Goal: Transaction & Acquisition: Purchase product/service

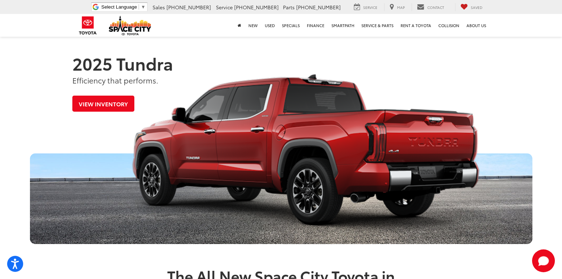
scroll to position [321, 0]
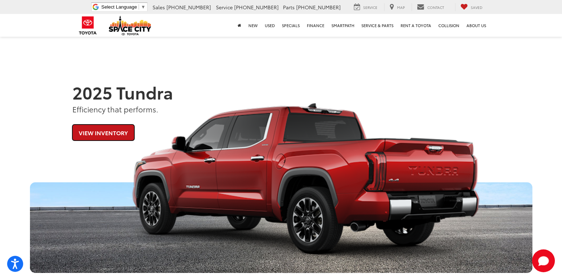
click at [116, 134] on link "View Inventory" at bounding box center [103, 132] width 62 height 16
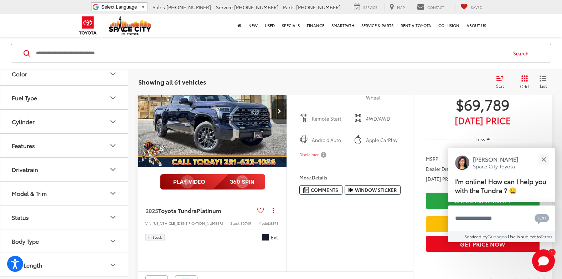
scroll to position [142, 0]
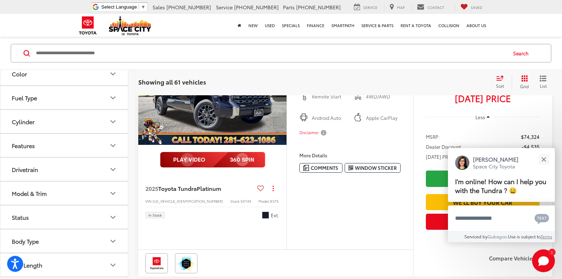
click at [84, 193] on button "Model & Trim" at bounding box center [64, 192] width 128 height 23
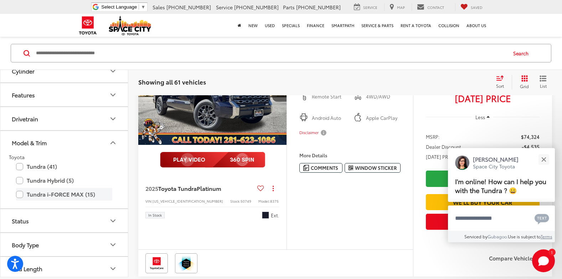
scroll to position [253, 0]
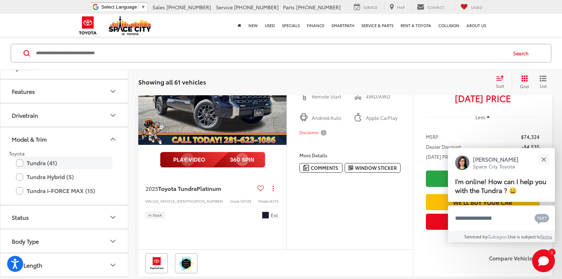
click at [21, 164] on label "Tundra (41)" at bounding box center [64, 162] width 96 height 12
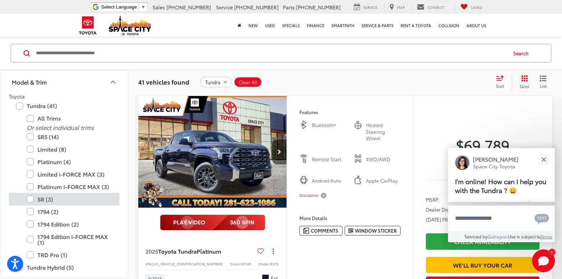
scroll to position [324, 0]
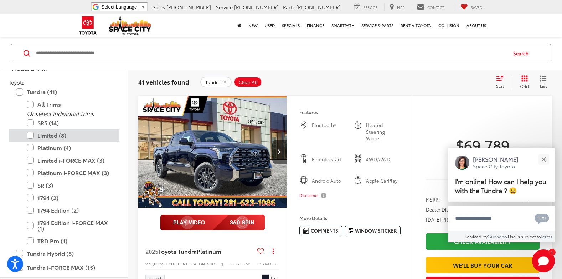
click at [30, 135] on label "Limited (8)" at bounding box center [69, 135] width 85 height 12
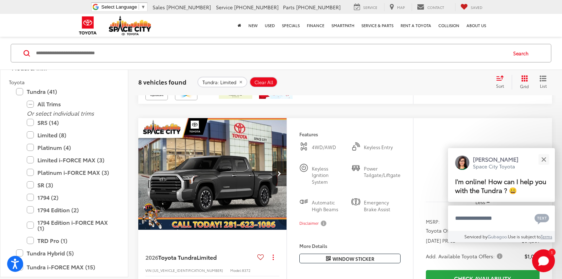
scroll to position [614, 0]
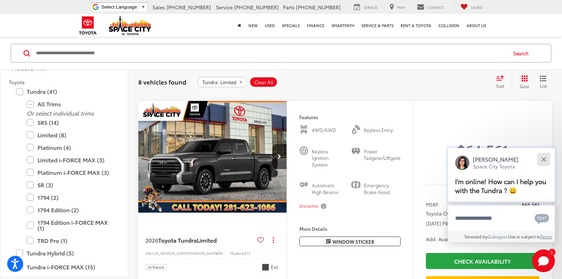
drag, startPoint x: 542, startPoint y: 156, endPoint x: 490, endPoint y: 144, distance: 53.0
click at [539, 153] on button "Close" at bounding box center [543, 158] width 15 height 15
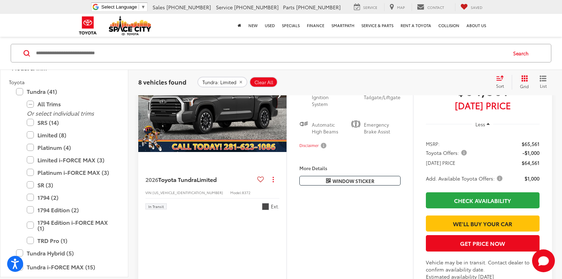
scroll to position [650, 0]
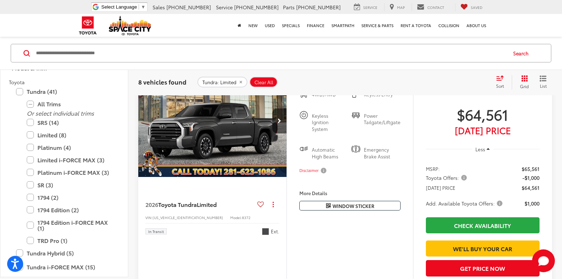
click at [222, 177] on img "2026 Toyota Tundra Limited 0" at bounding box center [212, 121] width 149 height 112
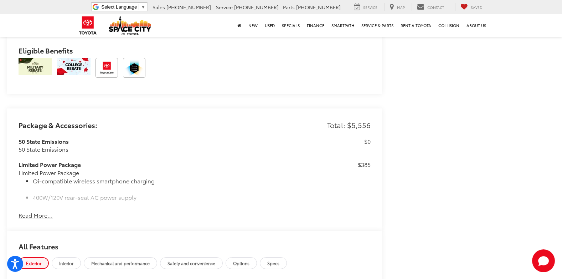
scroll to position [534, 0]
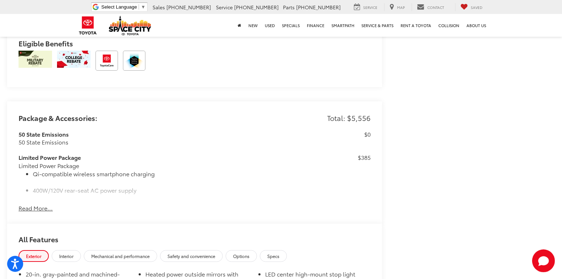
click at [30, 210] on button "Read More..." at bounding box center [36, 208] width 34 height 8
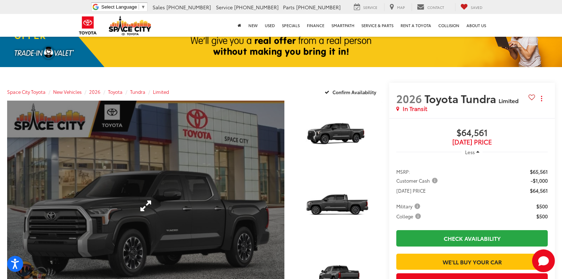
scroll to position [23, 0]
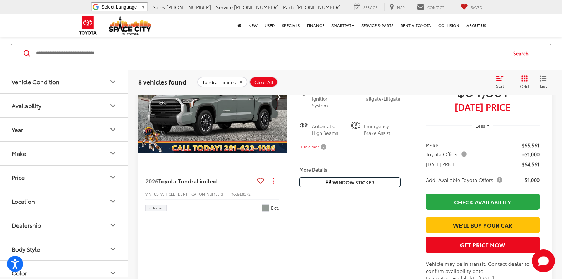
scroll to position [971, 0]
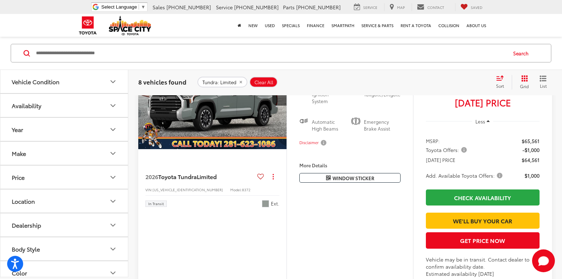
click at [244, 149] on img "2026 Toyota Tundra Limited 0" at bounding box center [212, 93] width 149 height 112
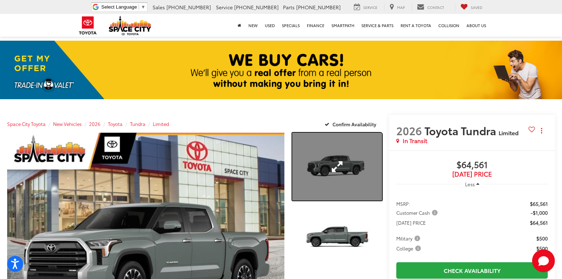
click at [335, 165] on link "Expand Photo 1" at bounding box center [337, 165] width 90 height 67
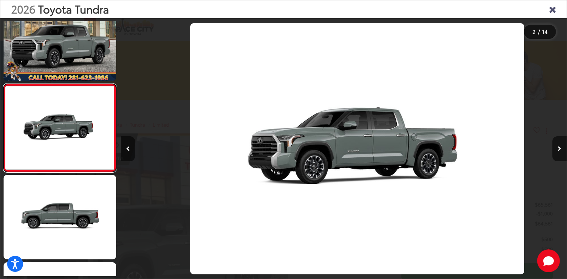
scroll to position [0, 446]
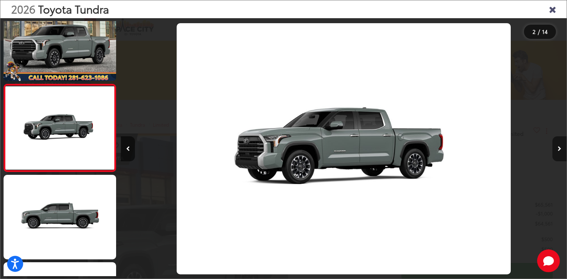
drag, startPoint x: 565, startPoint y: 150, endPoint x: 562, endPoint y: 148, distance: 3.7
click at [561, 149] on button "Next image" at bounding box center [559, 148] width 14 height 25
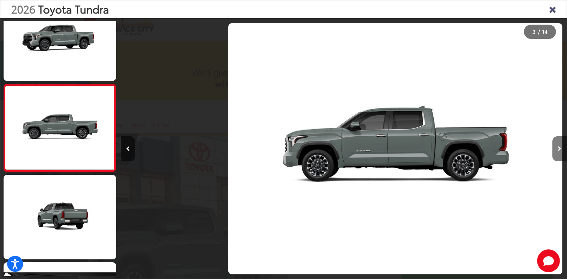
scroll to position [0, 892]
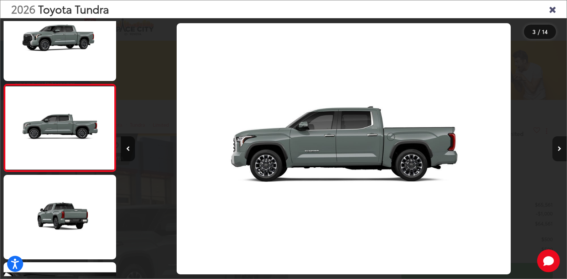
click at [561, 146] on button "Next image" at bounding box center [559, 148] width 14 height 25
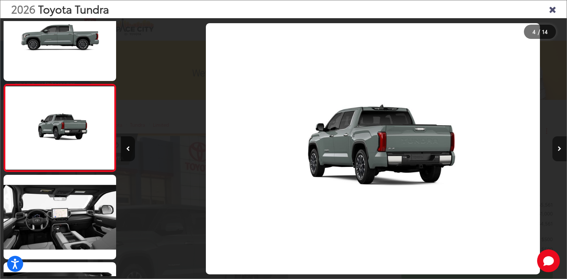
scroll to position [0, 1338]
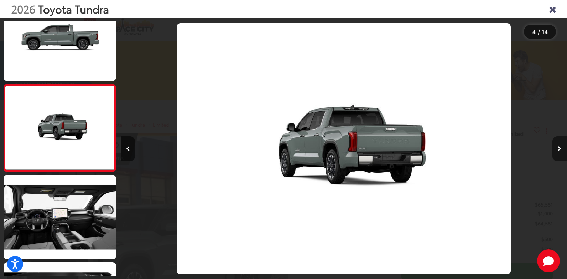
click at [559, 148] on icon "Next image" at bounding box center [560, 148] width 4 height 5
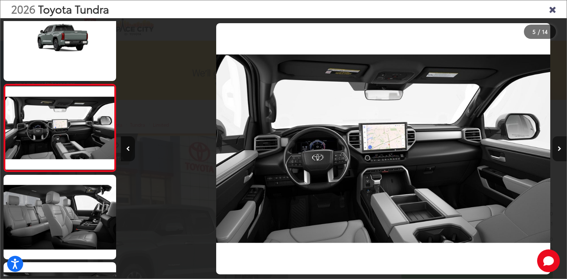
scroll to position [0, 1784]
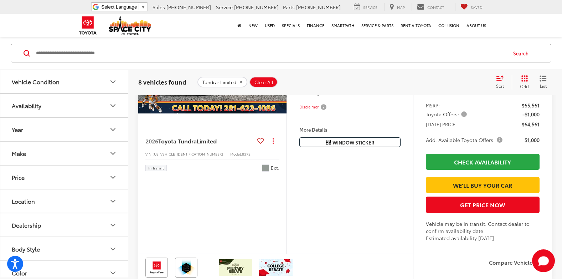
scroll to position [971, 0]
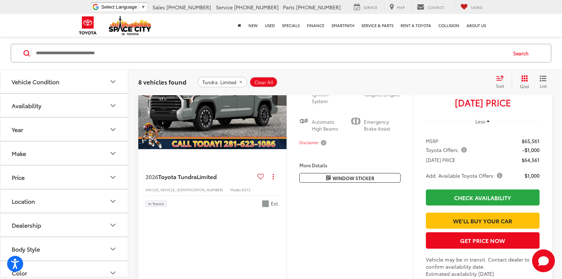
click at [204, 149] on img "2026 Toyota Tundra Limited 0" at bounding box center [212, 93] width 149 height 112
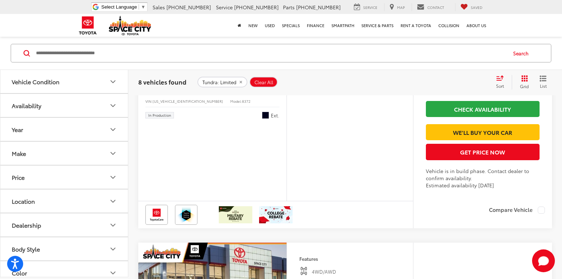
scroll to position [1647, 0]
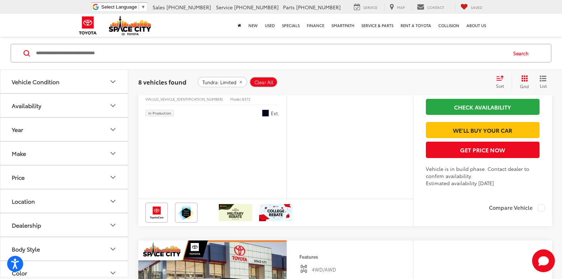
click at [261, 59] on img "2026 Toyota Tundra Limited 0" at bounding box center [212, 3] width 149 height 112
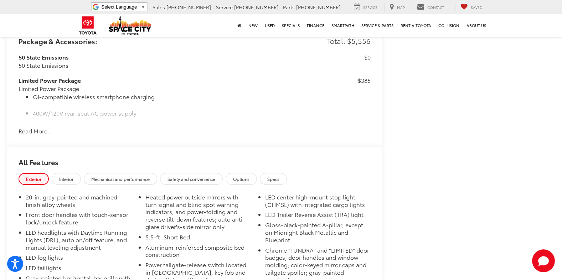
scroll to position [605, 0]
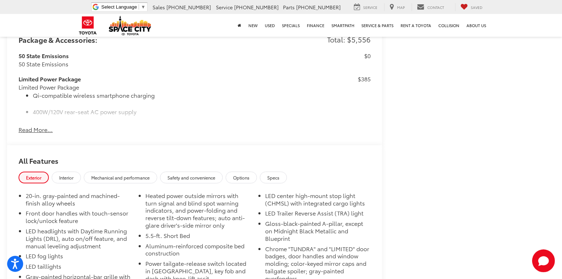
click at [42, 129] on button "Read More..." at bounding box center [36, 129] width 34 height 8
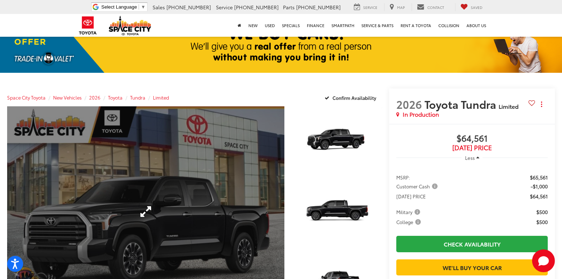
scroll to position [0, 0]
